Goal: Navigation & Orientation: Find specific page/section

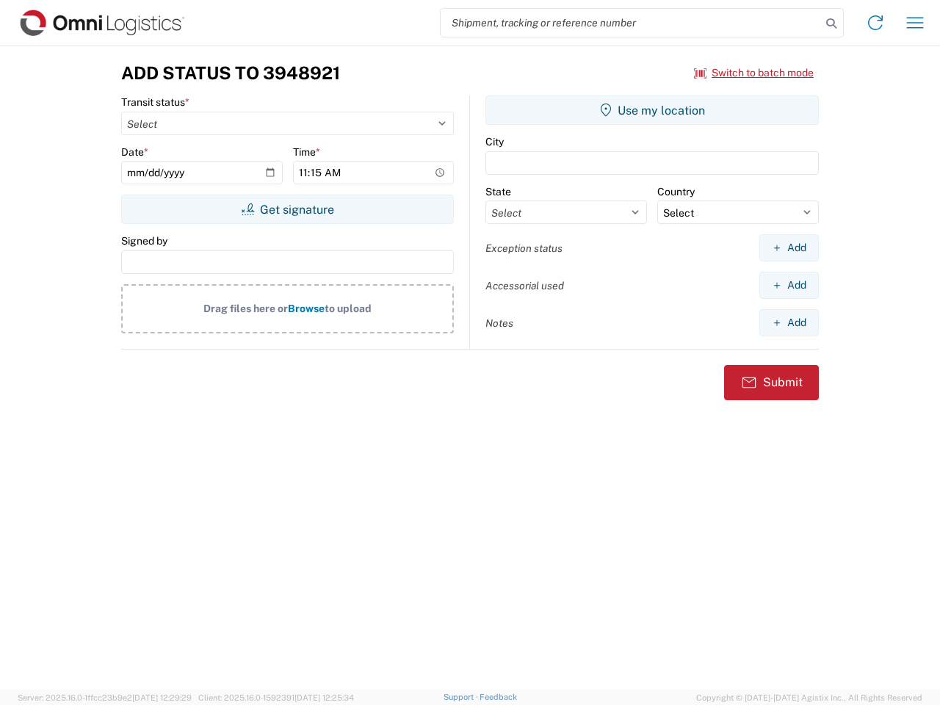
click at [631, 23] on input "search" at bounding box center [631, 23] width 380 height 28
click at [831, 24] on icon at bounding box center [831, 23] width 21 height 21
click at [875, 23] on icon at bounding box center [876, 23] width 24 height 24
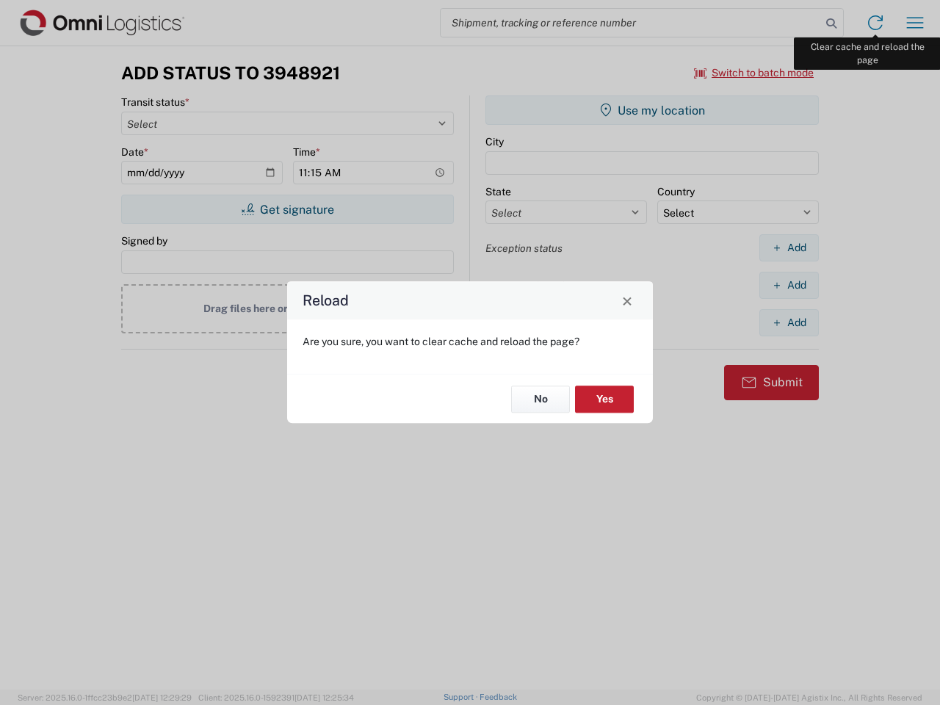
click at [915, 23] on div "Reload Are you sure, you want to clear cache and reload the page? No Yes" at bounding box center [470, 352] width 940 height 705
click at [754, 73] on div "Reload Are you sure, you want to clear cache and reload the page? No Yes" at bounding box center [470, 352] width 940 height 705
click at [287, 209] on div "Reload Are you sure, you want to clear cache and reload the page? No Yes" at bounding box center [470, 352] width 940 height 705
click at [652, 110] on div "Reload Are you sure, you want to clear cache and reload the page? No Yes" at bounding box center [470, 352] width 940 height 705
click at [789, 247] on div "Reload Are you sure, you want to clear cache and reload the page? No Yes" at bounding box center [470, 352] width 940 height 705
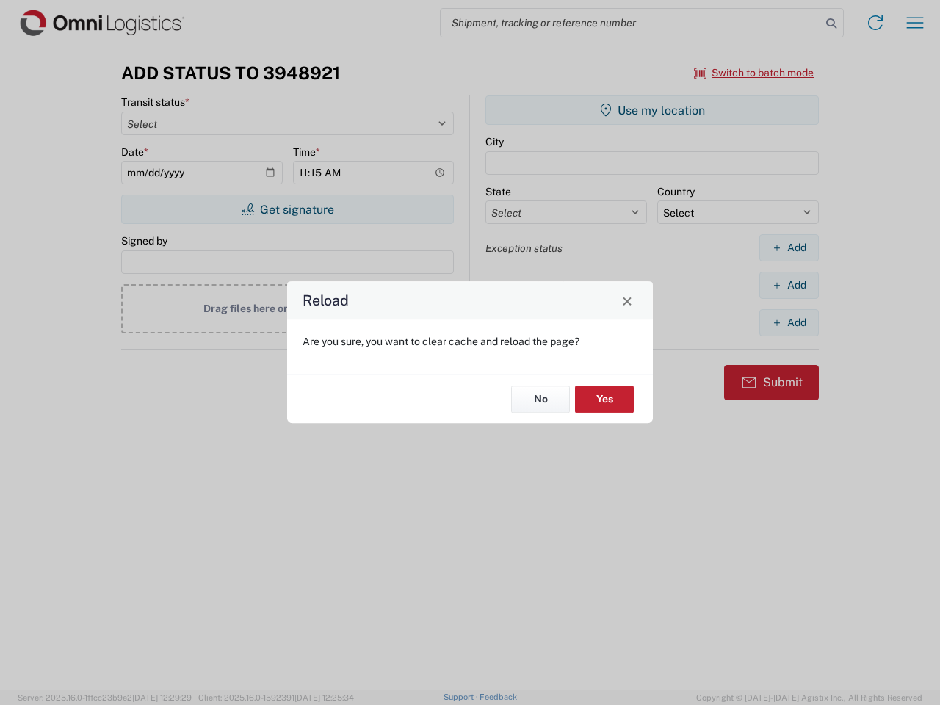
click at [789, 285] on div "Reload Are you sure, you want to clear cache and reload the page? No Yes" at bounding box center [470, 352] width 940 height 705
click at [789, 322] on div "Reload Are you sure, you want to clear cache and reload the page? No Yes" at bounding box center [470, 352] width 940 height 705
